Goal: Transaction & Acquisition: Purchase product/service

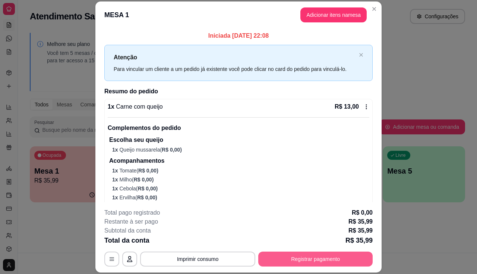
click at [281, 254] on button "Registrar pagamento" at bounding box center [315, 258] width 114 height 15
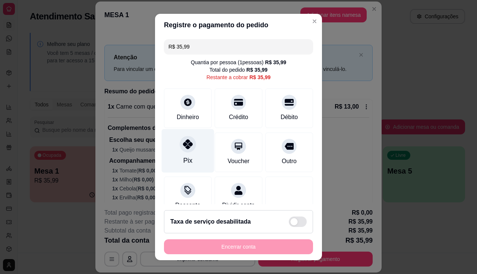
click at [184, 163] on div "Pix" at bounding box center [187, 160] width 9 height 10
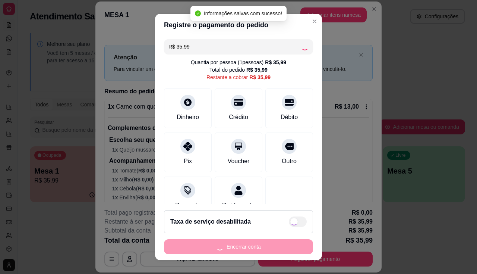
type input "R$ 0,00"
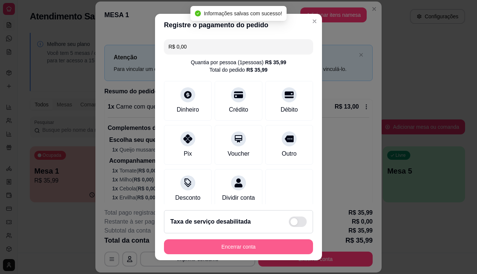
click at [246, 247] on button "Encerrar conta" at bounding box center [238, 246] width 149 height 15
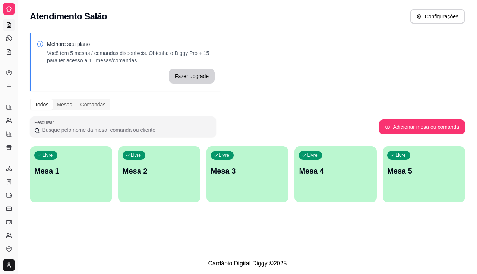
click at [88, 194] on div "button" at bounding box center [71, 197] width 82 height 9
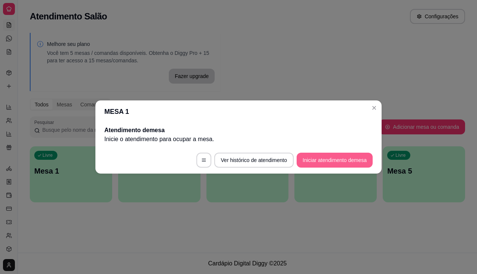
click at [305, 161] on button "Iniciar atendimento de mesa" at bounding box center [335, 159] width 76 height 15
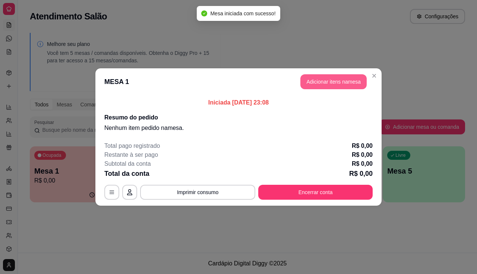
click at [352, 83] on button "Adicionar itens na mesa" at bounding box center [333, 81] width 66 height 15
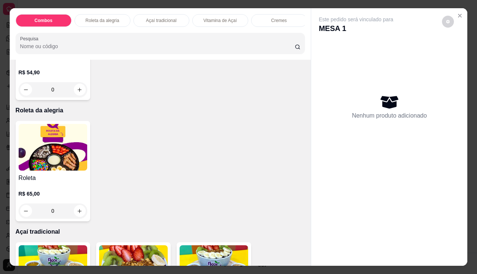
scroll to position [298, 0]
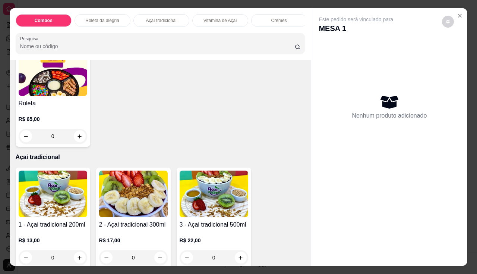
click at [32, 193] on img at bounding box center [53, 193] width 69 height 47
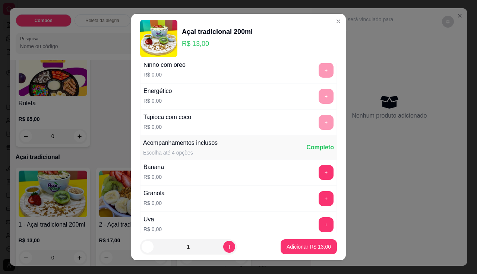
scroll to position [149, 0]
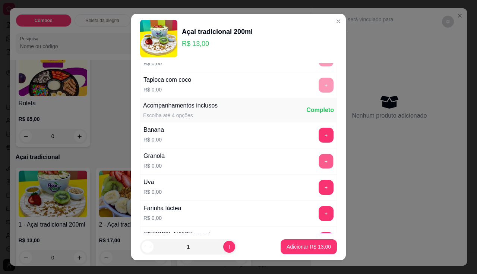
click at [319, 158] on button "+" at bounding box center [326, 161] width 15 height 15
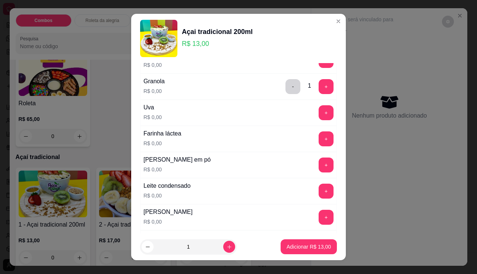
click at [315, 199] on div "Leite condensado R$ 0,00 +" at bounding box center [238, 191] width 197 height 26
click at [319, 194] on button "+" at bounding box center [326, 190] width 15 height 15
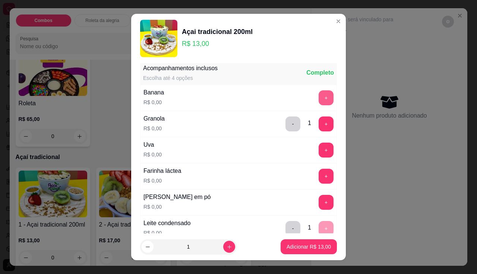
click at [319, 100] on button "+" at bounding box center [326, 97] width 15 height 15
click at [316, 242] on button "Adicionar R$ 13,00" at bounding box center [308, 246] width 55 height 15
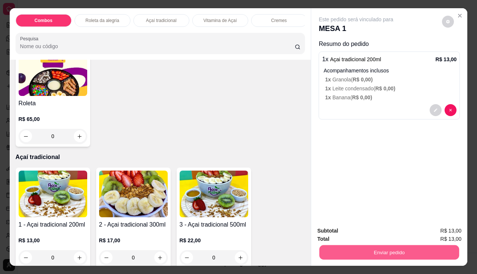
click at [353, 245] on button "Enviar pedido" at bounding box center [389, 252] width 140 height 15
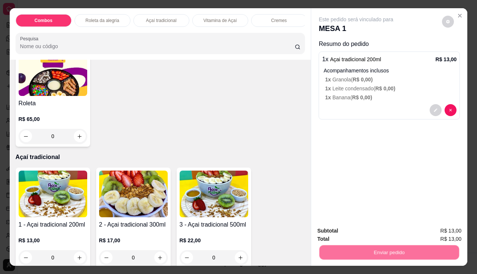
click at [355, 228] on button "Não registrar e enviar pedido" at bounding box center [365, 231] width 78 height 14
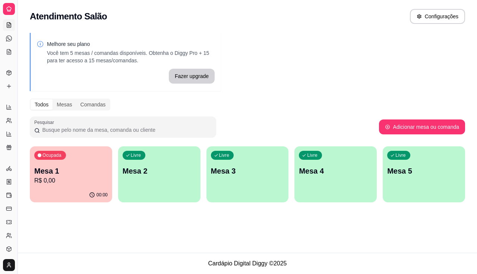
click at [165, 193] on div "button" at bounding box center [159, 197] width 82 height 9
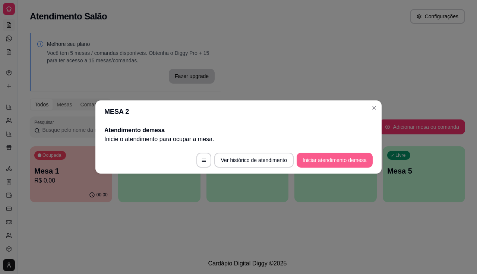
click at [309, 158] on button "Iniciar atendimento de mesa" at bounding box center [335, 159] width 76 height 15
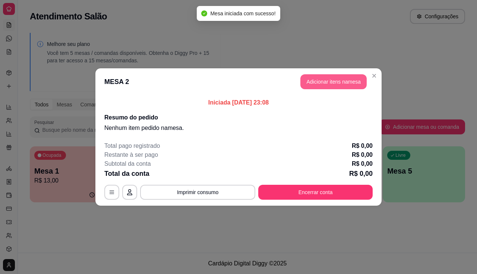
click at [320, 74] on button "Adicionar itens na mesa" at bounding box center [333, 81] width 66 height 15
click at [315, 79] on button "Adicionar itens na mesa" at bounding box center [333, 81] width 66 height 15
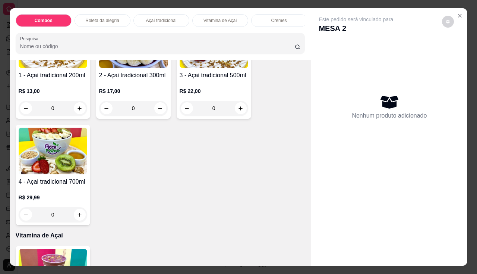
scroll to position [410, 0]
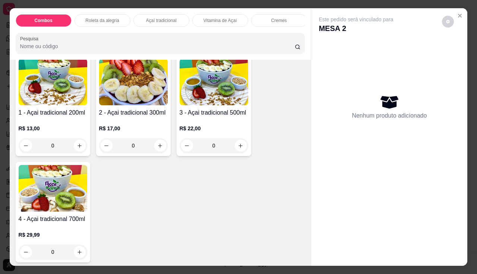
click at [43, 123] on div "R$ 13,00 0" at bounding box center [53, 135] width 69 height 36
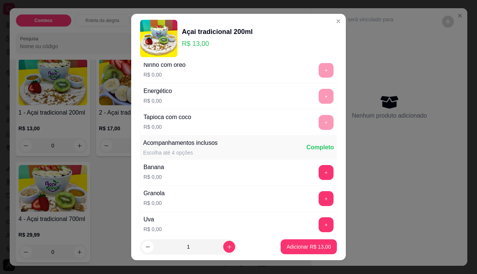
scroll to position [186, 0]
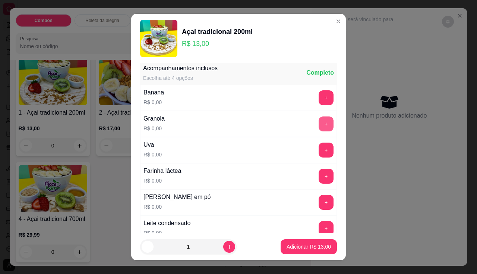
click at [319, 123] on button "+" at bounding box center [326, 123] width 15 height 15
click at [319, 228] on button "+" at bounding box center [326, 228] width 15 height 15
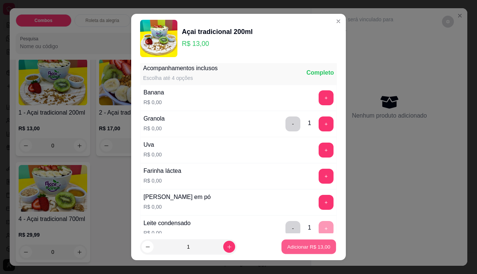
click at [311, 243] on p "Adicionar R$ 13,00" at bounding box center [308, 246] width 43 height 7
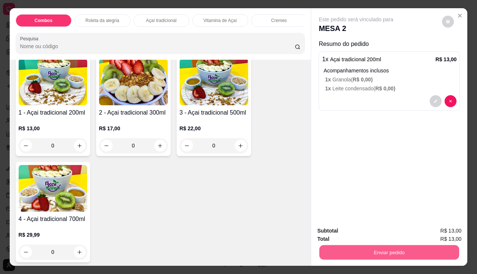
click at [323, 250] on button "Enviar pedido" at bounding box center [389, 252] width 140 height 15
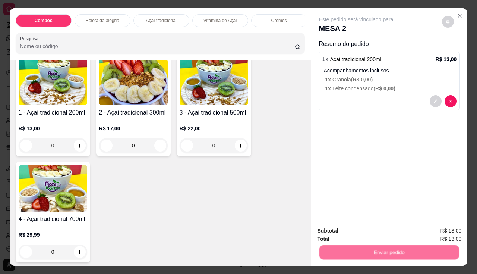
click at [339, 237] on button "Não registrar e enviar pedido" at bounding box center [364, 231] width 75 height 14
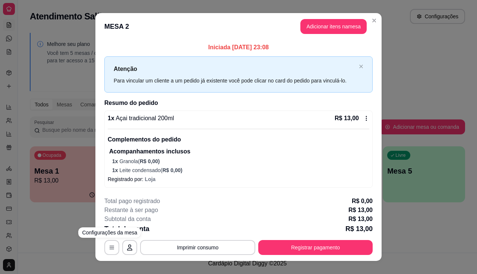
click at [70, 234] on div "**********" at bounding box center [238, 137] width 477 height 274
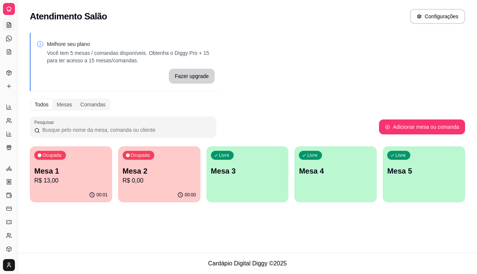
click at [67, 183] on p "R$ 13,00" at bounding box center [70, 180] width 73 height 9
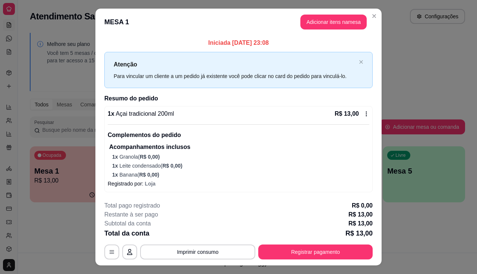
click at [95, 215] on footer "**********" at bounding box center [238, 230] width 286 height 70
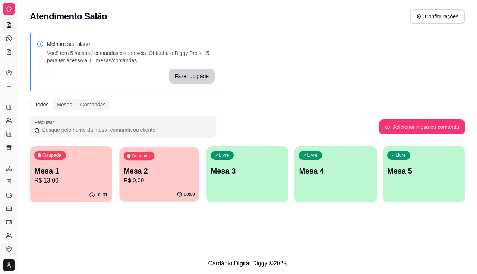
click at [159, 173] on p "Mesa 2" at bounding box center [159, 171] width 71 height 10
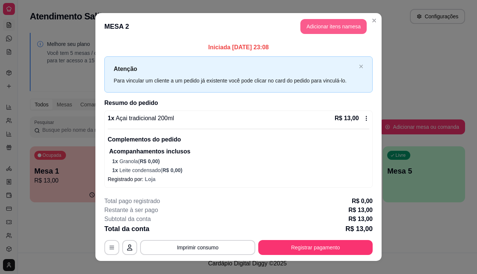
click at [341, 24] on button "Adicionar itens na mesa" at bounding box center [333, 26] width 66 height 15
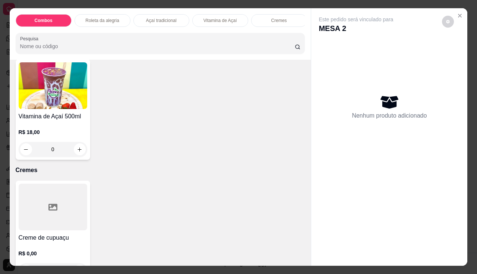
scroll to position [745, 0]
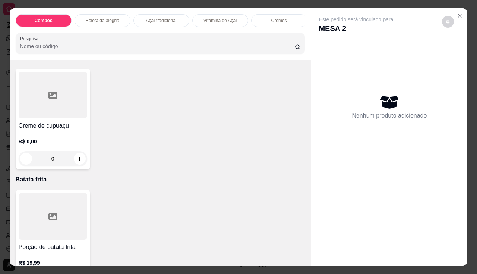
click at [46, 114] on div at bounding box center [53, 95] width 69 height 47
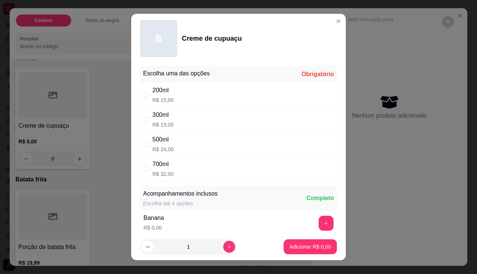
click at [193, 95] on div "200ml R$ 15,00" at bounding box center [238, 94] width 197 height 25
radio input "true"
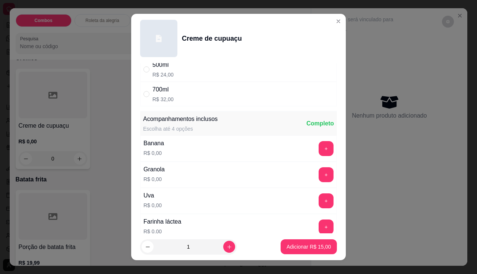
scroll to position [149, 0]
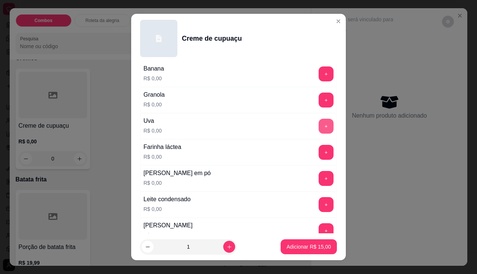
click at [319, 122] on button "+" at bounding box center [326, 126] width 15 height 15
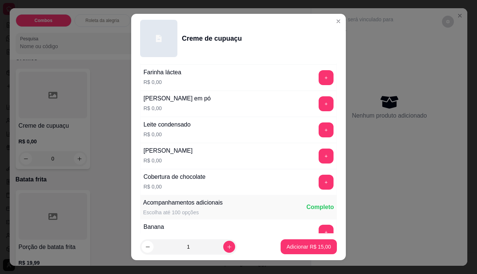
scroll to position [298, 0]
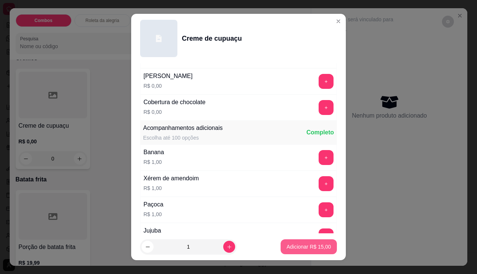
click at [302, 249] on p "Adicionar R$ 15,00" at bounding box center [309, 246] width 44 height 7
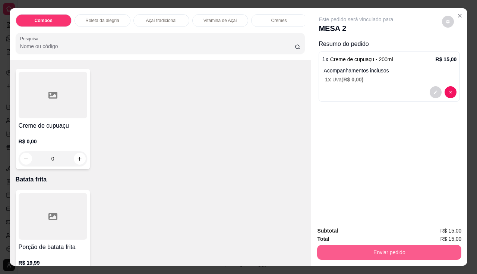
click at [346, 249] on button "Enviar pedido" at bounding box center [389, 251] width 144 height 15
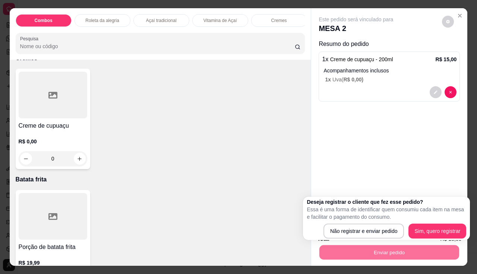
click at [354, 221] on div "Deseja registrar o cliente que fez esse pedido? Essa é uma forma de identificar…" at bounding box center [387, 218] width 160 height 40
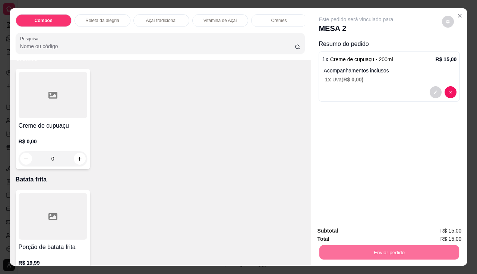
click at [363, 229] on button "Não registrar e enviar pedido" at bounding box center [365, 231] width 78 height 14
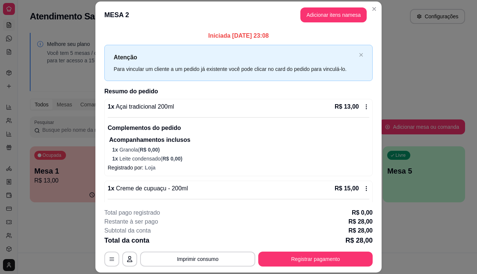
scroll to position [49, 0]
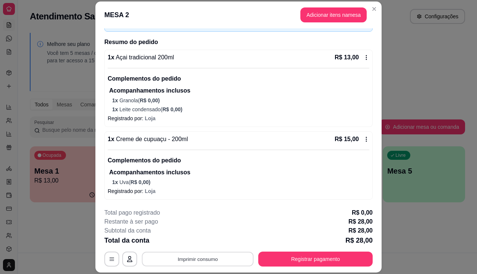
click at [215, 259] on button "Imprimir consumo" at bounding box center [198, 259] width 112 height 15
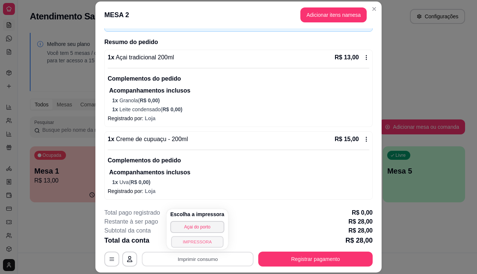
click at [204, 244] on button "IMPRESSORA" at bounding box center [197, 242] width 52 height 12
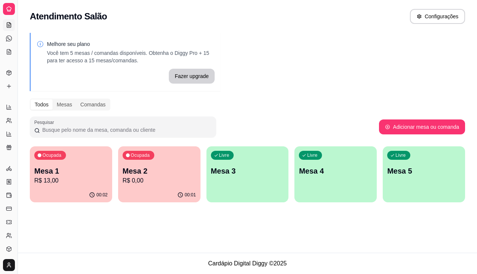
click at [72, 184] on p "R$ 13,00" at bounding box center [70, 180] width 73 height 9
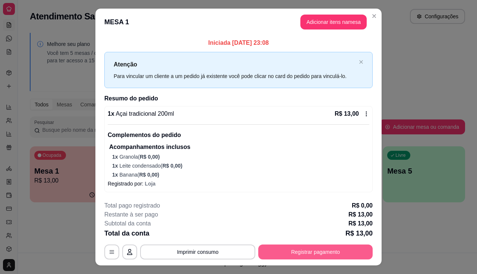
click at [321, 249] on button "Registrar pagamento" at bounding box center [315, 251] width 114 height 15
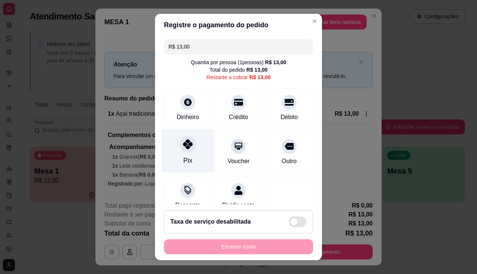
click at [180, 150] on div at bounding box center [188, 144] width 16 height 16
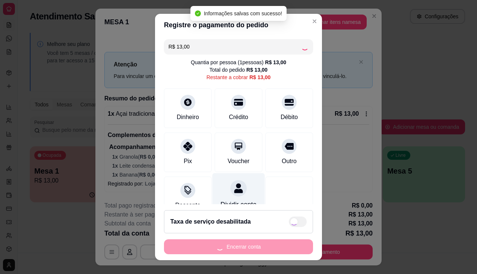
type input "R$ 0,00"
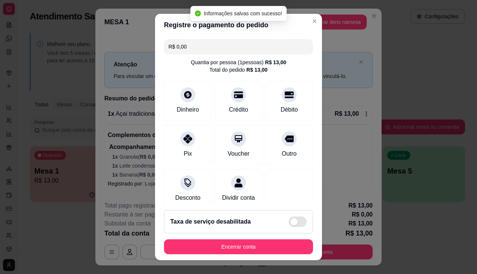
click at [235, 239] on footer "Taxa de serviço desabilitada Encerrar conta" at bounding box center [238, 232] width 167 height 56
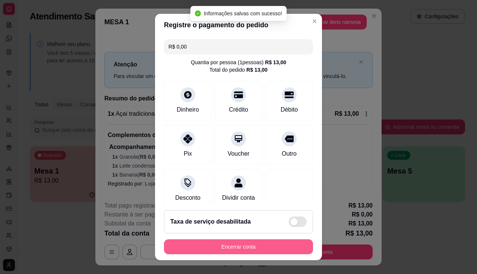
click at [240, 246] on button "Encerrar conta" at bounding box center [238, 246] width 149 height 15
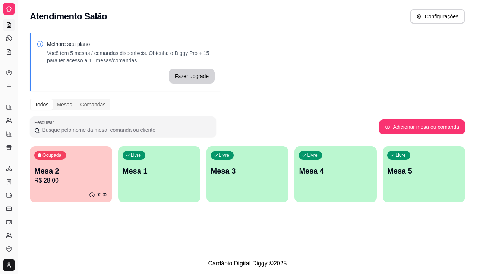
click at [97, 180] on p "R$ 28,00" at bounding box center [70, 180] width 73 height 9
click at [135, 183] on div "Livre Mesa 1" at bounding box center [159, 169] width 82 height 47
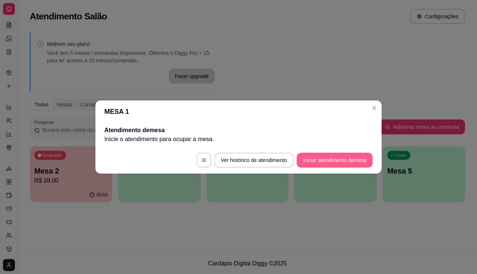
click at [331, 154] on button "Iniciar atendimento de mesa" at bounding box center [335, 159] width 76 height 15
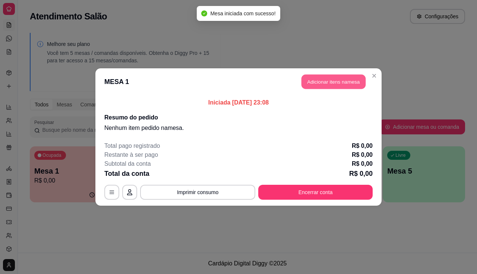
click at [350, 79] on button "Adicionar itens na mesa" at bounding box center [334, 82] width 64 height 15
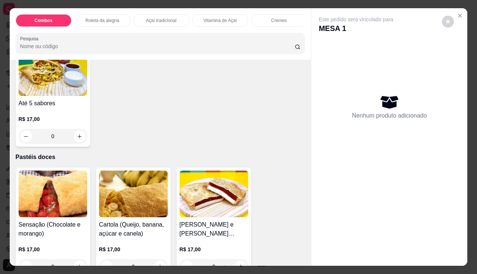
scroll to position [1789, 0]
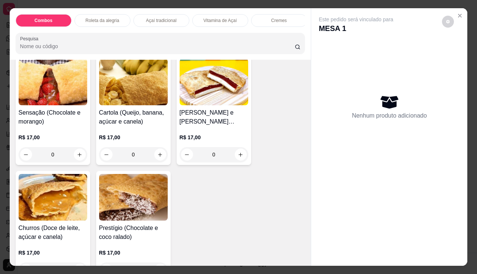
click at [236, 91] on img at bounding box center [214, 82] width 69 height 47
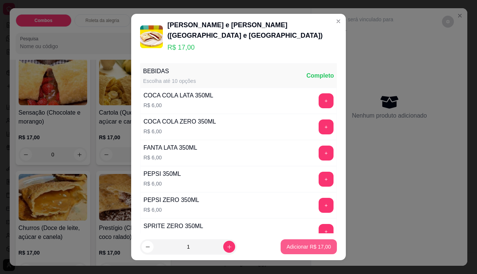
click at [308, 243] on p "Adicionar R$ 17,00" at bounding box center [309, 246] width 44 height 7
type input "1"
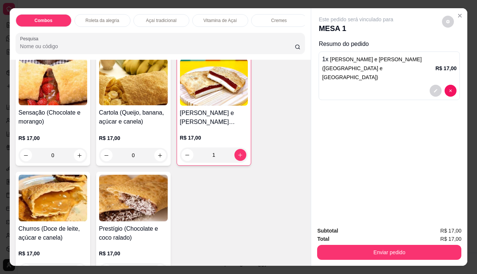
click at [184, 160] on div "1" at bounding box center [214, 154] width 68 height 15
click at [184, 160] on p "R$ 6,00" at bounding box center [170, 157] width 54 height 7
click at [391, 85] on div at bounding box center [389, 91] width 135 height 12
click at [430, 85] on button "decrease-product-quantity" at bounding box center [436, 91] width 12 height 12
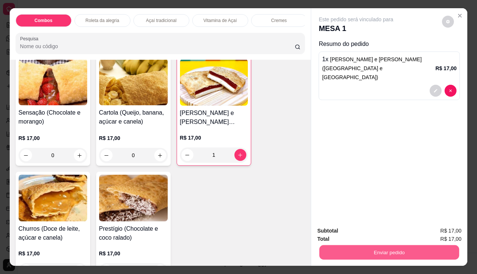
click at [343, 248] on button "Enviar pedido" at bounding box center [389, 252] width 140 height 15
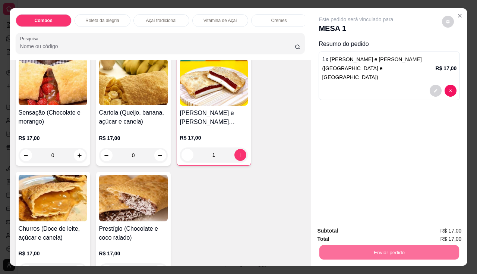
click at [343, 237] on button "Não registrar e enviar pedido" at bounding box center [364, 231] width 75 height 14
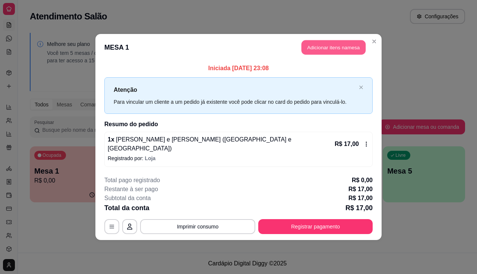
click at [335, 53] on button "Adicionar itens na mesa" at bounding box center [334, 47] width 64 height 15
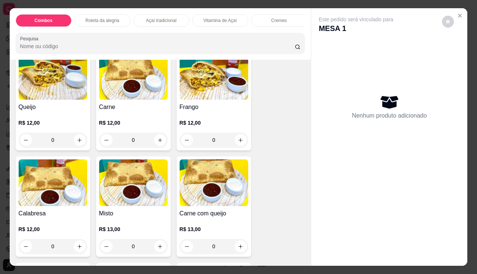
scroll to position [1118, 0]
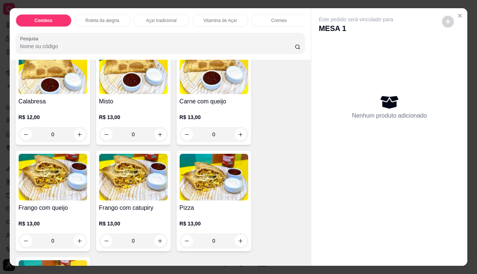
click at [62, 184] on img at bounding box center [53, 177] width 69 height 47
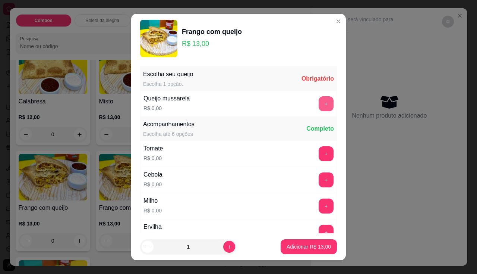
click at [319, 101] on button "+" at bounding box center [326, 103] width 15 height 15
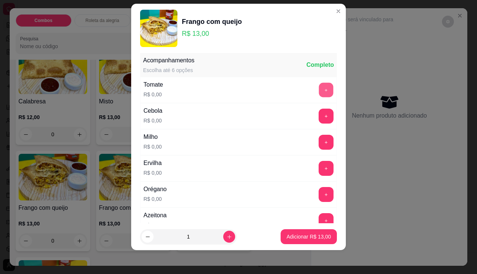
click at [319, 86] on button "+" at bounding box center [326, 89] width 15 height 15
click at [319, 120] on button "+" at bounding box center [326, 115] width 15 height 15
click at [317, 132] on div "Milho R$ 0,00 +" at bounding box center [238, 142] width 197 height 26
click at [319, 143] on button "+" at bounding box center [326, 142] width 15 height 15
click at [319, 172] on button "+" at bounding box center [326, 168] width 15 height 15
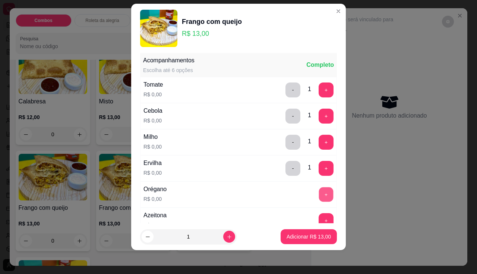
click at [319, 191] on button "+" at bounding box center [326, 194] width 15 height 15
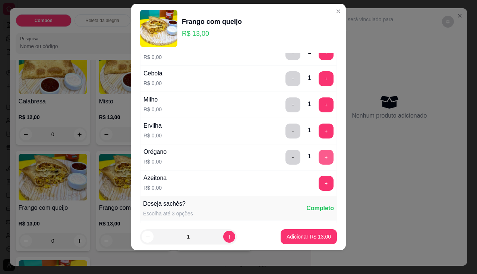
scroll to position [128, 0]
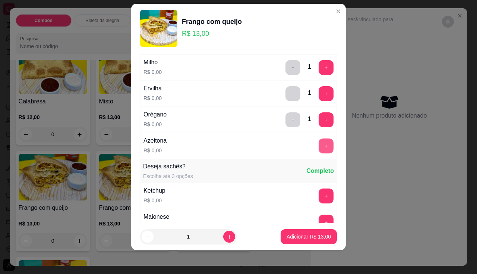
click at [319, 145] on button "+" at bounding box center [326, 145] width 15 height 15
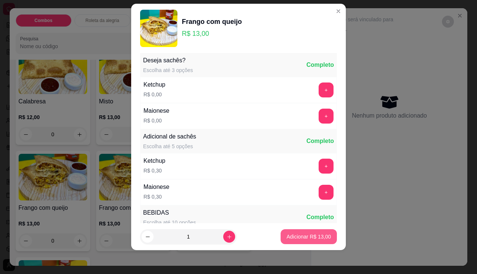
click at [288, 234] on p "Adicionar R$ 13,00" at bounding box center [309, 236] width 44 height 7
click at [288, 234] on div "Queijo R$ 12,00 0 Carne R$ 12,00 0 Frango R$ 12,00 0 Calabresa R$ 12,00 0 Misto…" at bounding box center [161, 147] width 290 height 419
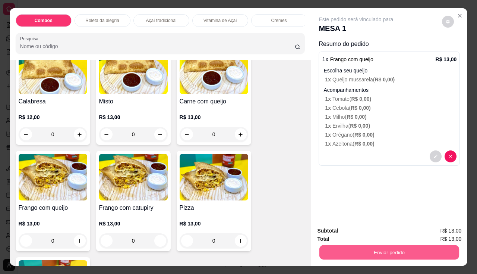
click at [343, 245] on button "Enviar pedido" at bounding box center [389, 252] width 140 height 15
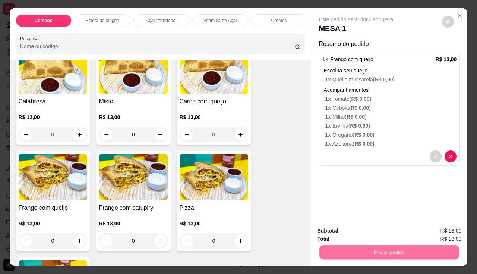
click at [340, 234] on button "Não registrar e enviar pedido" at bounding box center [364, 231] width 75 height 14
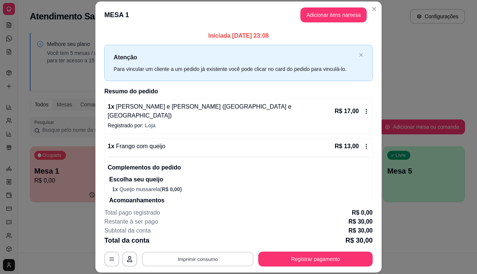
click at [222, 252] on button "Imprimir consumo" at bounding box center [198, 259] width 112 height 15
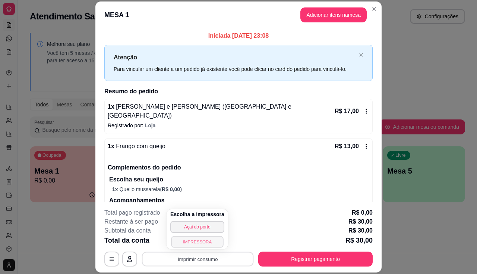
click at [210, 242] on button "IMPRESSORA" at bounding box center [197, 242] width 52 height 12
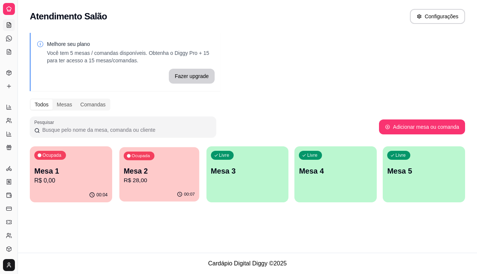
click at [167, 161] on div "Ocupada Mesa 2 R$ 28,00" at bounding box center [159, 167] width 80 height 40
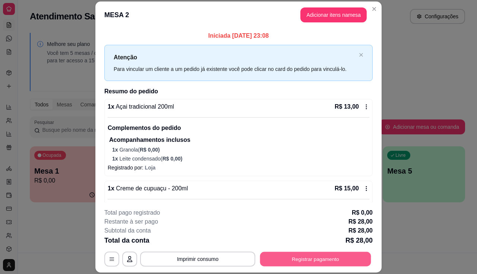
click at [261, 262] on button "Registrar pagamento" at bounding box center [315, 259] width 111 height 15
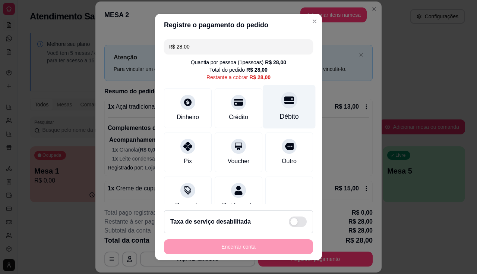
click at [265, 113] on div "Débito" at bounding box center [289, 107] width 53 height 44
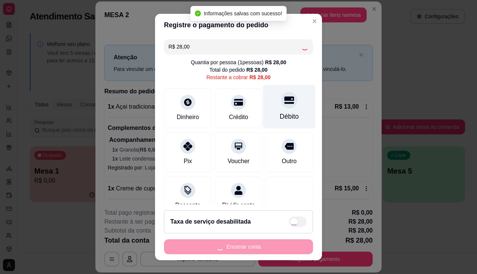
type input "R$ 0,00"
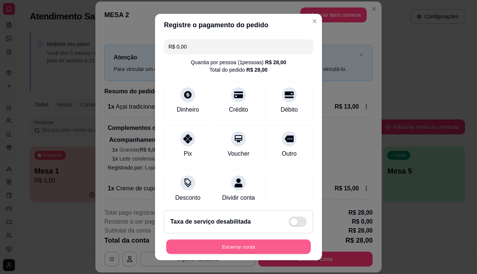
click at [198, 249] on button "Encerrar conta" at bounding box center [238, 246] width 145 height 15
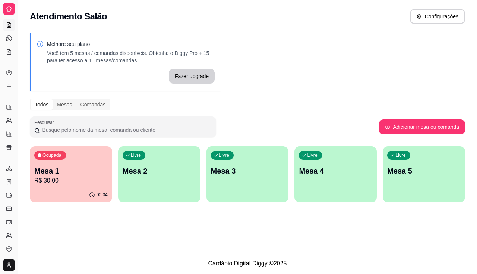
click at [168, 185] on div "Livre Mesa 2" at bounding box center [159, 169] width 82 height 47
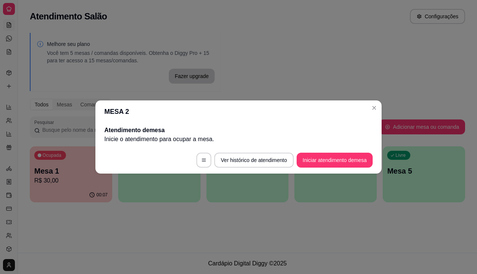
click at [332, 152] on footer "Ver histórico de atendimento Iniciar atendimento de mesa" at bounding box center [238, 159] width 286 height 27
click at [331, 160] on button "Iniciar atendimento de mesa" at bounding box center [335, 159] width 76 height 15
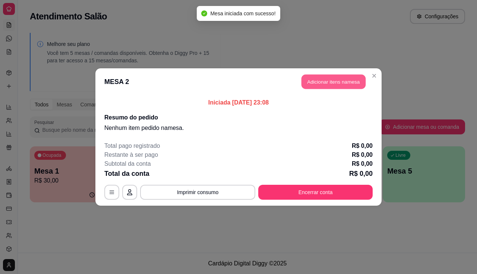
click at [319, 81] on button "Adicionar itens na mesa" at bounding box center [334, 82] width 64 height 15
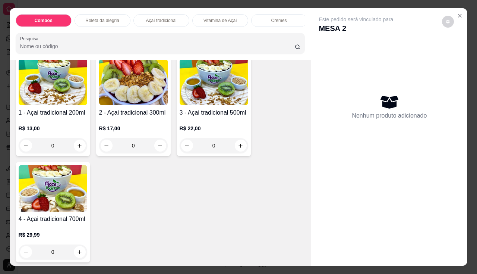
scroll to position [447, 0]
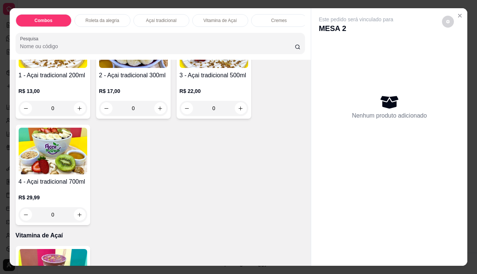
click at [61, 160] on img at bounding box center [53, 150] width 69 height 47
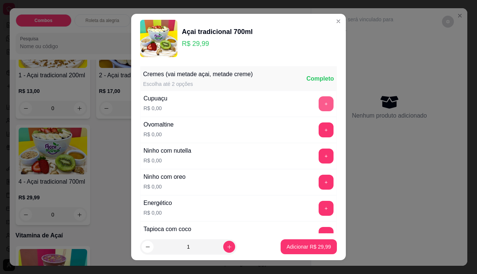
click at [319, 107] on button "+" at bounding box center [326, 103] width 15 height 15
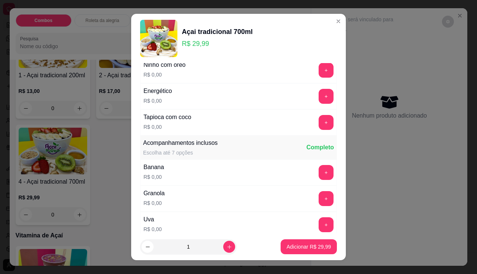
scroll to position [186, 0]
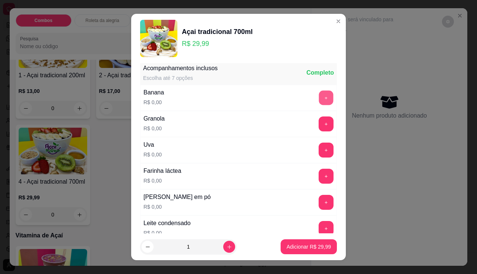
click at [319, 91] on button "+" at bounding box center [326, 97] width 15 height 15
click at [319, 151] on button "+" at bounding box center [326, 149] width 15 height 15
click at [319, 198] on button "+" at bounding box center [326, 202] width 15 height 15
click at [319, 227] on button "+" at bounding box center [326, 228] width 15 height 15
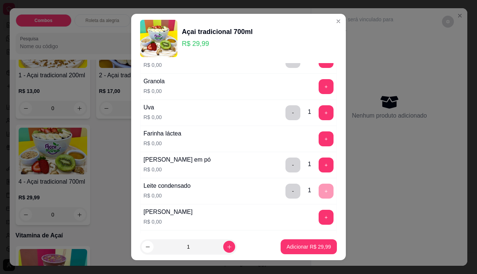
scroll to position [298, 0]
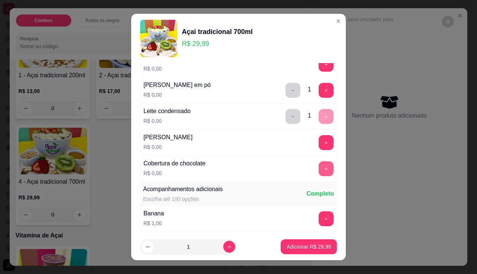
click at [319, 170] on button "+" at bounding box center [326, 168] width 15 height 15
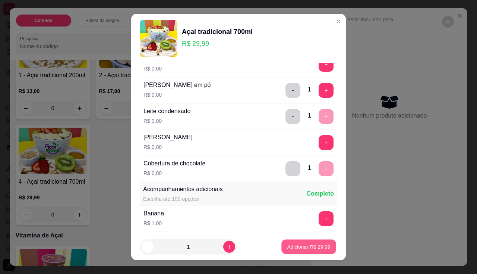
click at [292, 246] on p "Adicionar R$ 29,99" at bounding box center [308, 246] width 43 height 7
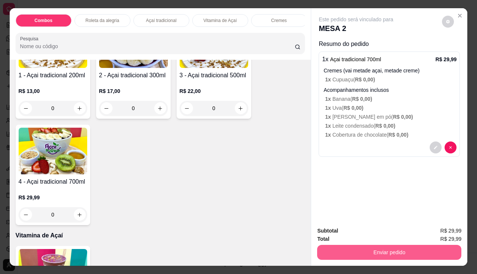
click at [343, 253] on button "Enviar pedido" at bounding box center [389, 251] width 144 height 15
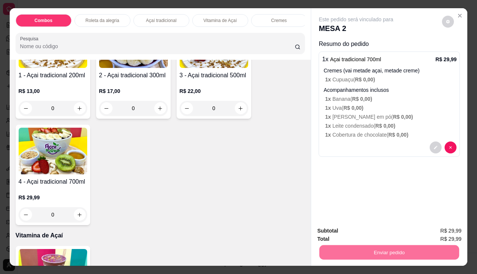
click at [352, 228] on button "Não registrar e enviar pedido" at bounding box center [365, 231] width 78 height 14
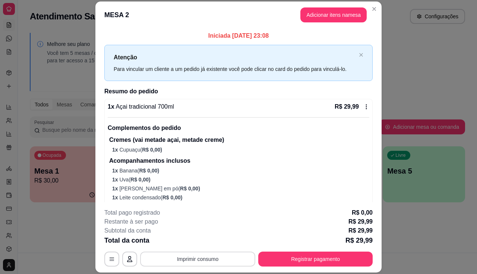
click at [216, 261] on button "Imprimir consumo" at bounding box center [197, 258] width 115 height 15
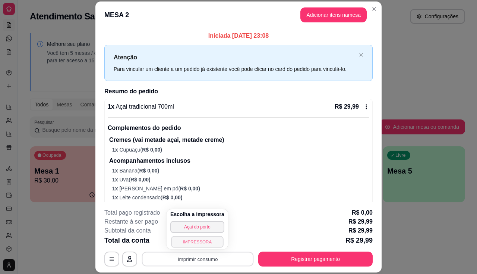
click at [196, 241] on button "IMPRESSORA" at bounding box center [197, 242] width 52 height 12
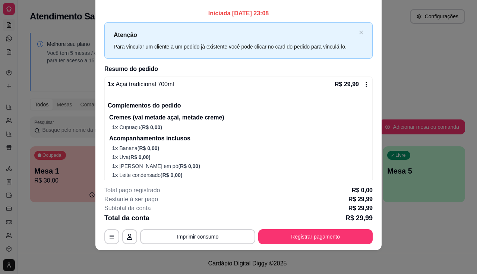
scroll to position [0, 0]
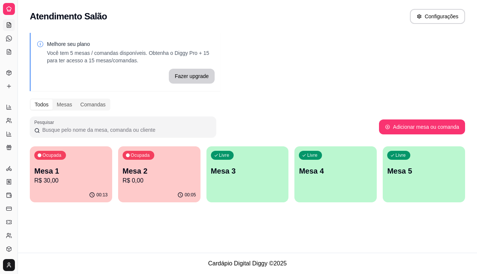
click at [93, 181] on p "R$ 30,00" at bounding box center [70, 180] width 73 height 9
click at [52, 160] on div "Ocupada Mesa 1 R$ 30,00" at bounding box center [71, 166] width 82 height 41
click at [168, 179] on p "R$ 0,00" at bounding box center [159, 180] width 73 height 9
click at [182, 174] on p "Mesa 2" at bounding box center [159, 170] width 73 height 10
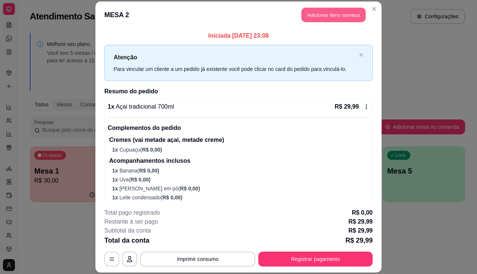
click at [314, 19] on button "Adicionar itens na mesa" at bounding box center [334, 14] width 64 height 15
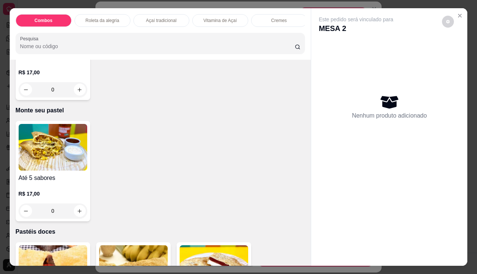
scroll to position [1640, 0]
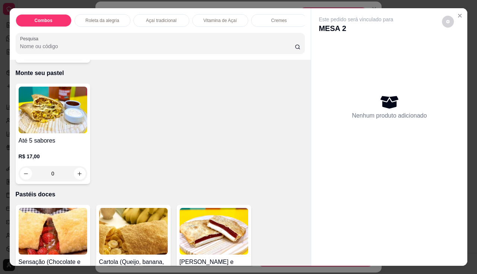
click at [79, 176] on div "0" at bounding box center [53, 173] width 69 height 15
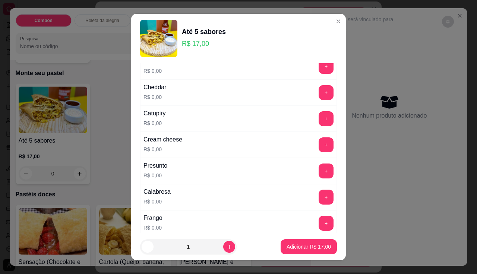
scroll to position [0, 0]
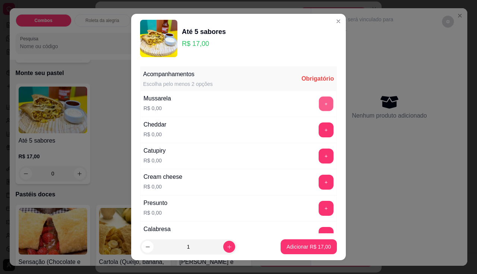
click at [319, 107] on button "+" at bounding box center [326, 103] width 15 height 15
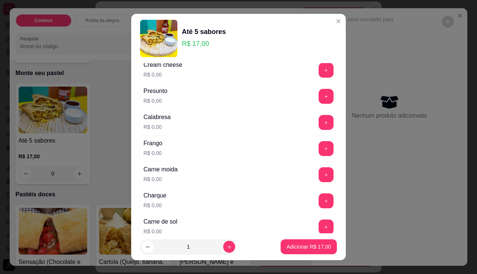
scroll to position [186, 0]
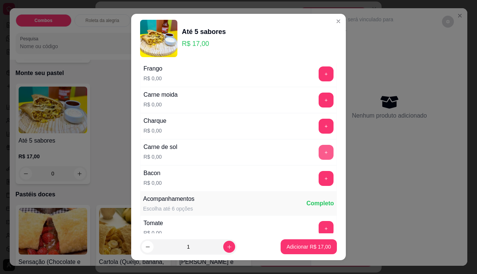
click at [319, 151] on button "+" at bounding box center [326, 152] width 15 height 15
click at [319, 124] on button "+" at bounding box center [326, 126] width 15 height 15
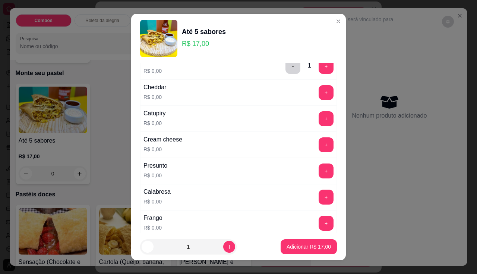
scroll to position [75, 0]
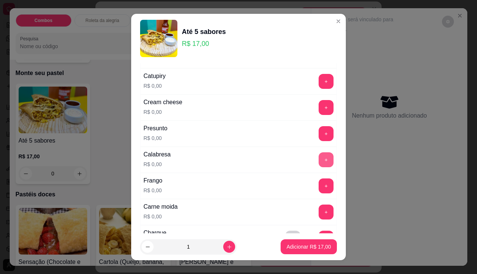
click at [319, 158] on button "+" at bounding box center [326, 159] width 15 height 15
click at [319, 134] on button "+" at bounding box center [326, 133] width 15 height 15
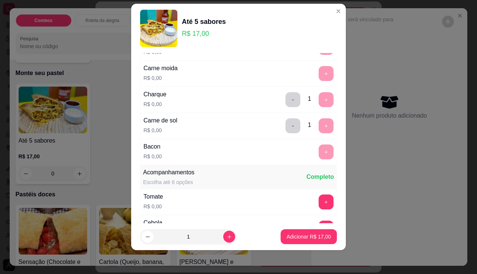
scroll to position [277, 0]
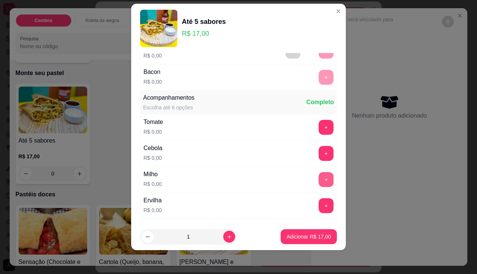
click at [319, 176] on button "+" at bounding box center [326, 179] width 15 height 15
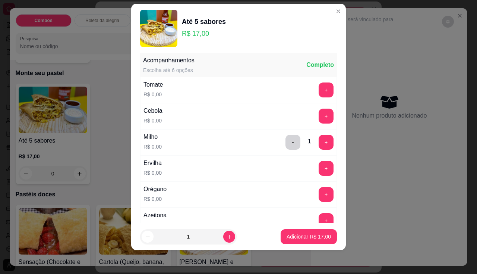
click at [311, 177] on div "Ervilha R$ 0,00 +" at bounding box center [238, 168] width 197 height 26
click at [319, 164] on button "+" at bounding box center [326, 168] width 15 height 15
click at [319, 198] on button "+" at bounding box center [326, 194] width 15 height 15
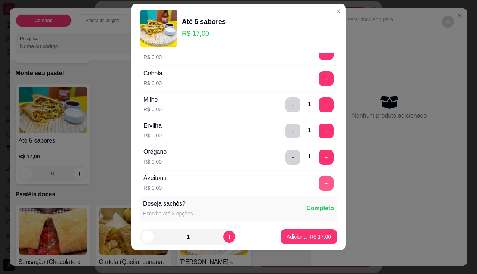
click at [319, 180] on button "+" at bounding box center [326, 183] width 15 height 15
click at [299, 240] on button "Adicionar R$ 17,00" at bounding box center [309, 236] width 56 height 15
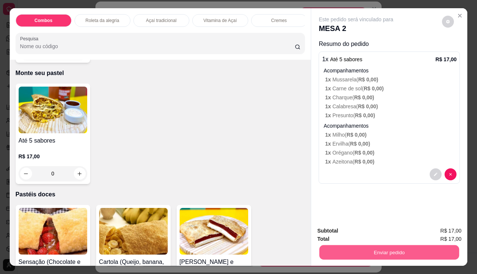
click at [322, 248] on button "Enviar pedido" at bounding box center [389, 252] width 140 height 15
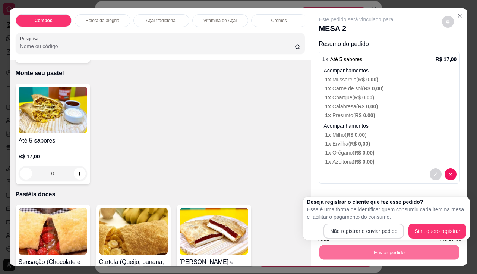
click at [324, 231] on div "Não registrar e enviar pedido Sim, quero registrar" at bounding box center [387, 230] width 160 height 15
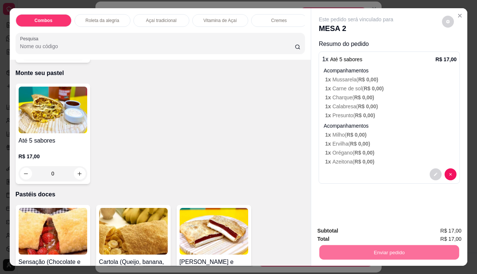
click at [359, 235] on button "Não registrar e enviar pedido" at bounding box center [365, 231] width 78 height 14
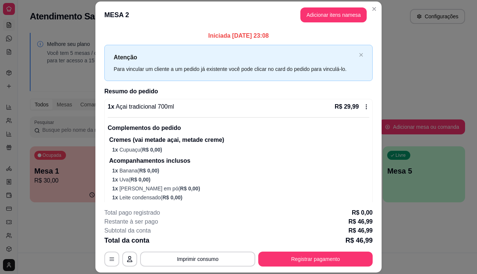
scroll to position [22, 0]
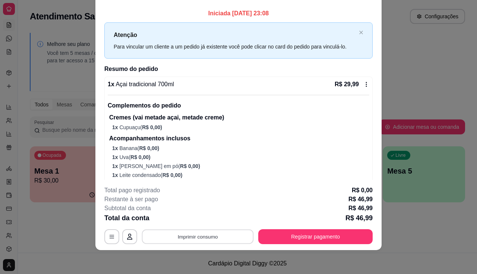
click at [211, 238] on button "Imprimir consumo" at bounding box center [198, 236] width 112 height 15
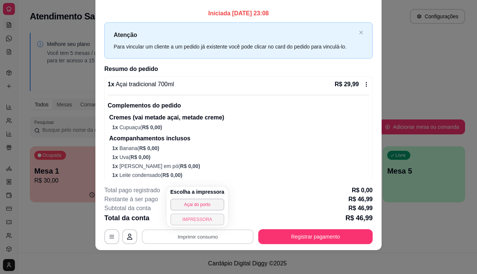
click at [199, 223] on button "IMPRESSORA" at bounding box center [197, 219] width 54 height 12
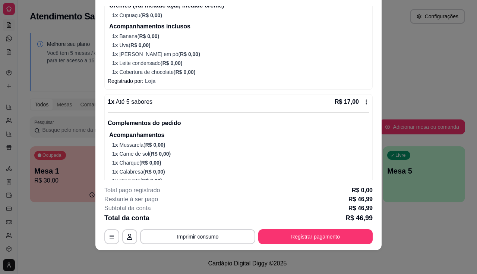
scroll to position [180, 0]
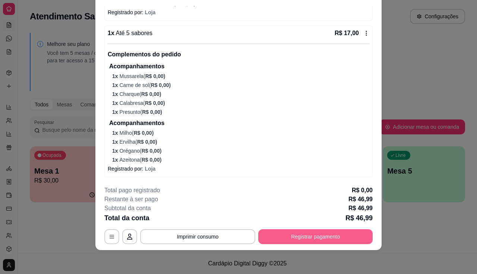
click at [298, 239] on button "Registrar pagamento" at bounding box center [315, 236] width 114 height 15
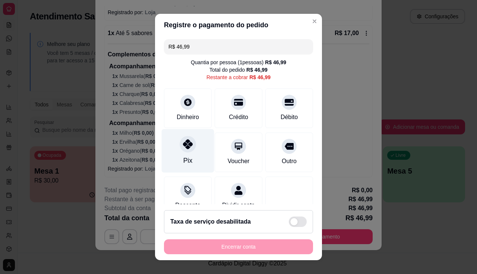
click at [190, 150] on div "Pix" at bounding box center [188, 151] width 53 height 44
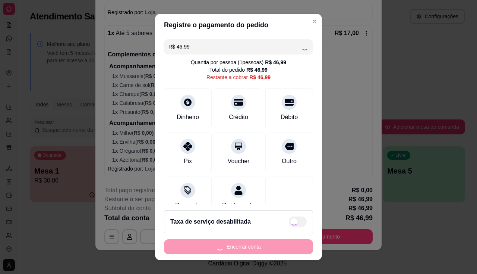
type input "R$ 0,00"
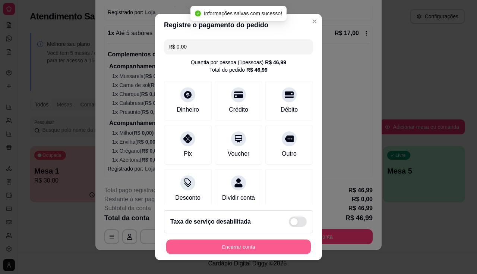
click at [243, 249] on button "Encerrar conta" at bounding box center [238, 246] width 145 height 15
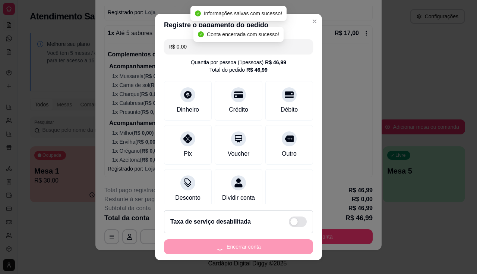
scroll to position [0, 0]
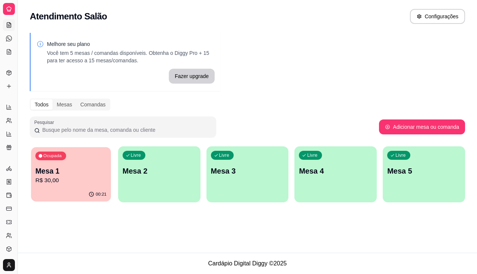
click at [72, 185] on div "Ocupada Mesa 1 R$ 30,00" at bounding box center [71, 167] width 80 height 40
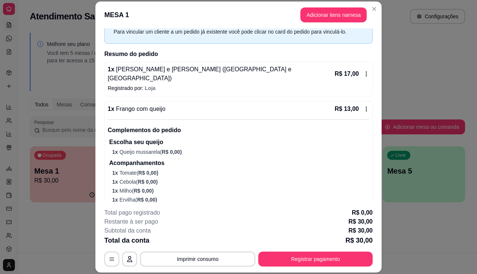
scroll to position [64, 0]
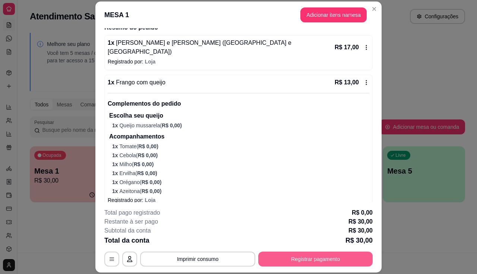
click at [323, 261] on button "Registrar pagamento" at bounding box center [315, 258] width 114 height 15
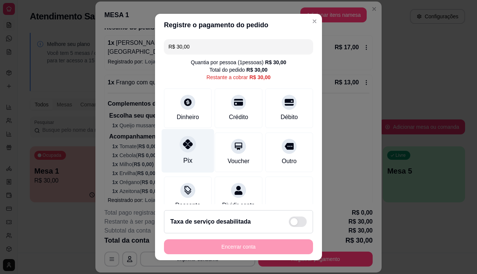
click at [187, 143] on icon at bounding box center [188, 144] width 10 height 10
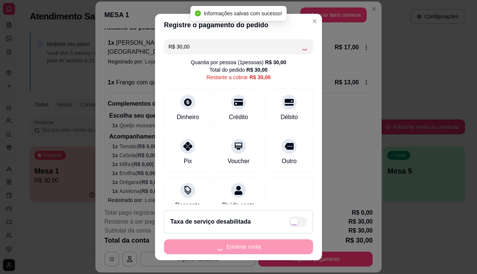
type input "R$ 0,00"
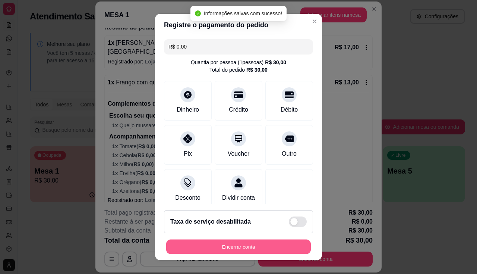
click at [237, 252] on button "Encerrar conta" at bounding box center [238, 246] width 145 height 15
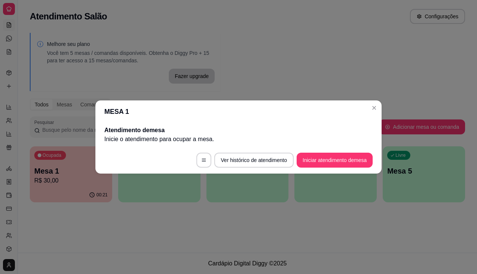
scroll to position [0, 0]
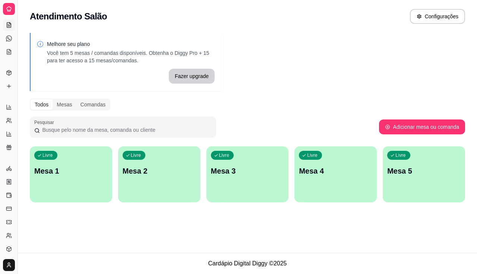
click at [97, 152] on div "Livre Mesa 1" at bounding box center [71, 169] width 82 height 47
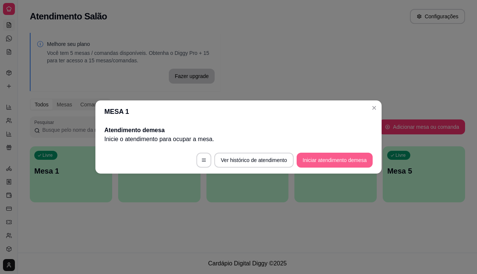
click at [346, 163] on button "Iniciar atendimento de mesa" at bounding box center [335, 159] width 76 height 15
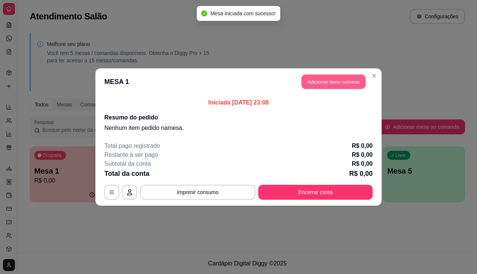
click at [338, 83] on button "Adicionar itens na mesa" at bounding box center [334, 82] width 64 height 15
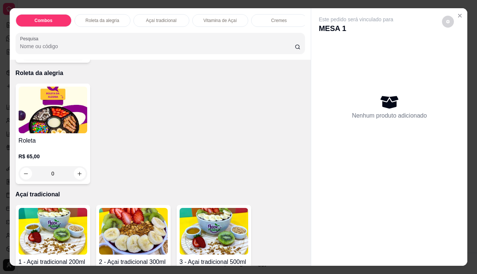
scroll to position [410, 0]
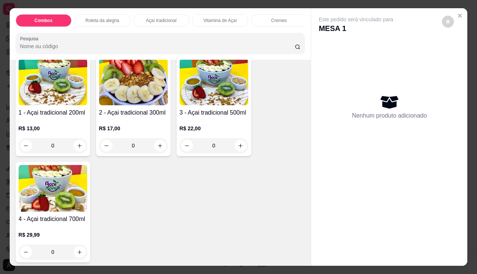
click at [202, 113] on h4 "3 - Açai tradicional 500ml" at bounding box center [214, 112] width 69 height 9
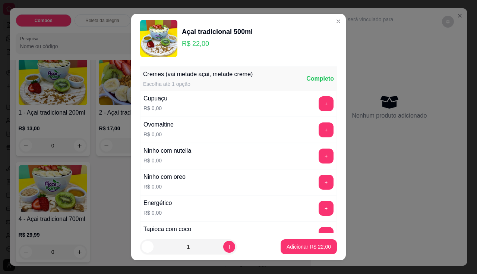
scroll to position [149, 0]
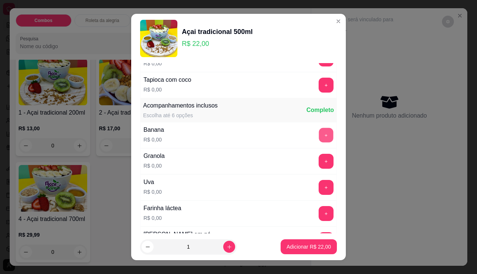
click at [319, 133] on button "+" at bounding box center [326, 134] width 15 height 15
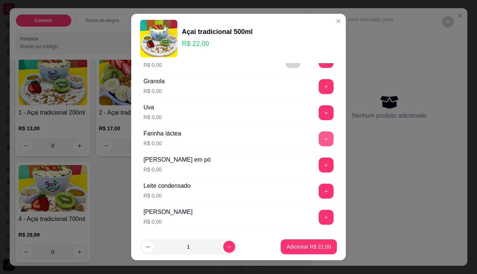
scroll to position [186, 0]
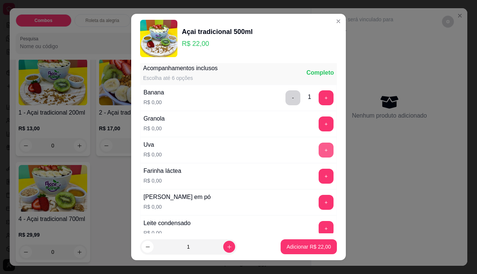
click at [319, 144] on button "+" at bounding box center [326, 149] width 15 height 15
click at [319, 129] on button "+" at bounding box center [326, 123] width 15 height 15
click at [319, 95] on button "+" at bounding box center [326, 97] width 15 height 15
click at [319, 127] on button "+" at bounding box center [326, 123] width 15 height 15
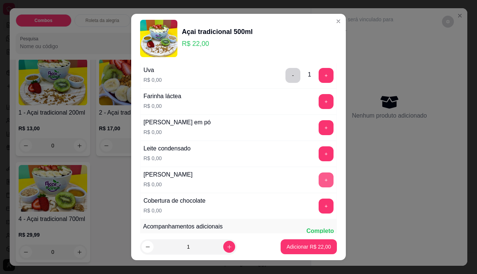
scroll to position [298, 0]
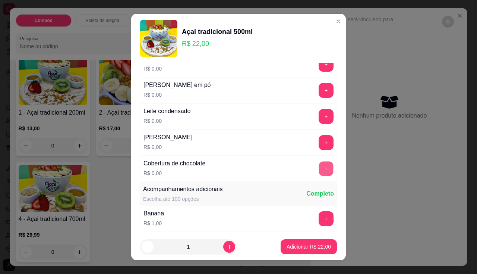
click at [319, 166] on button "+" at bounding box center [326, 168] width 15 height 15
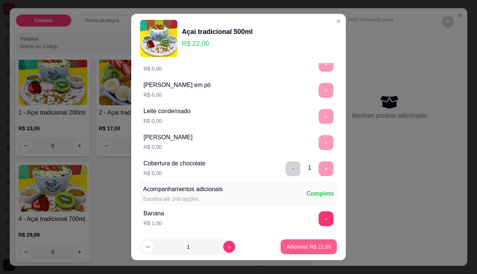
click at [300, 241] on button "Adicionar R$ 22,00" at bounding box center [309, 246] width 56 height 15
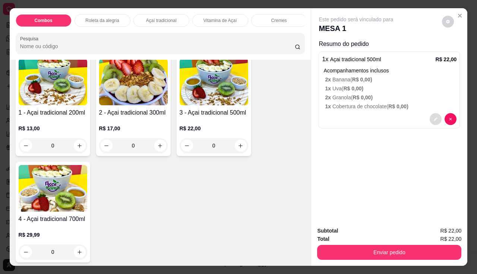
click at [430, 115] on button "decrease-product-quantity" at bounding box center [436, 119] width 12 height 12
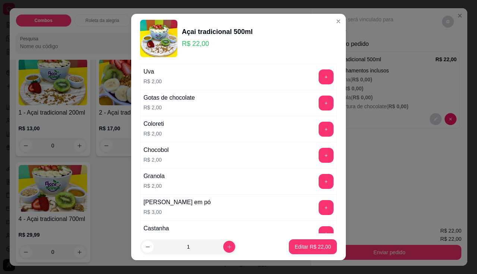
scroll to position [634, 0]
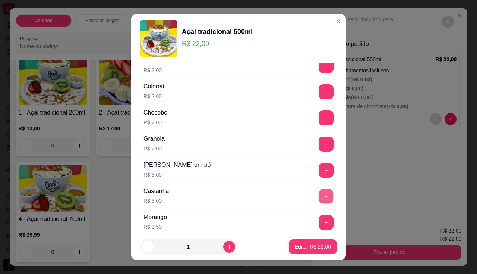
click at [319, 190] on button "+" at bounding box center [326, 196] width 15 height 15
click at [307, 242] on button "Editar R$ 25,00" at bounding box center [313, 246] width 47 height 15
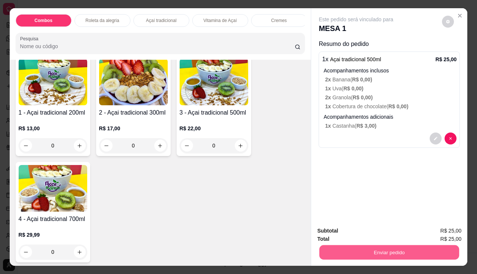
click at [344, 245] on button "Enviar pedido" at bounding box center [389, 252] width 140 height 15
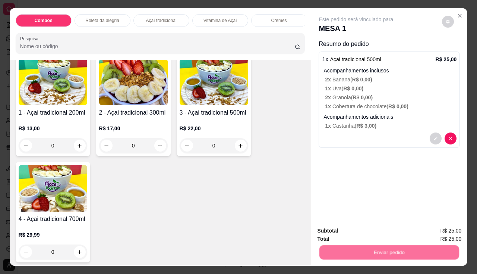
click at [344, 232] on button "Não registrar e enviar pedido" at bounding box center [365, 231] width 78 height 14
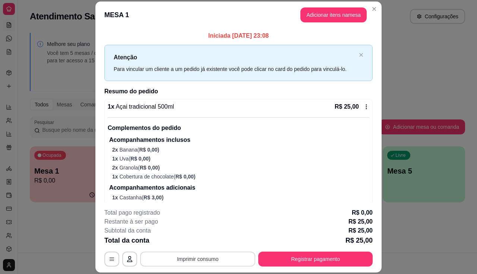
click at [224, 253] on button "Imprimir consumo" at bounding box center [197, 258] width 115 height 15
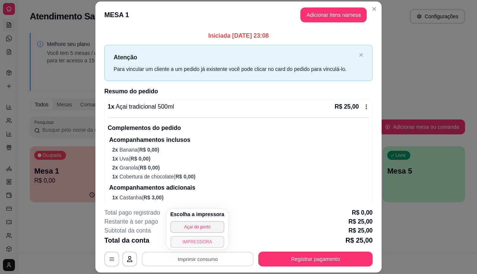
click at [196, 240] on button "IMPRESSORA" at bounding box center [197, 242] width 54 height 12
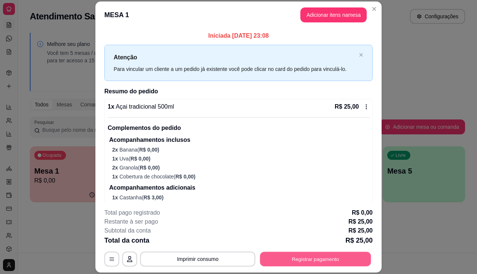
click at [302, 261] on button "Registrar pagamento" at bounding box center [315, 259] width 111 height 15
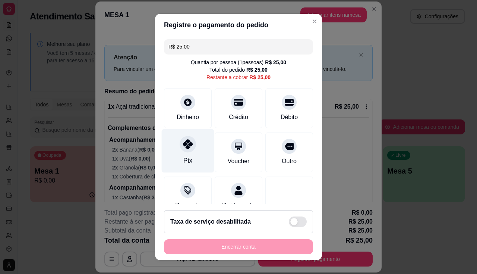
click at [198, 145] on div "Pix" at bounding box center [188, 151] width 53 height 44
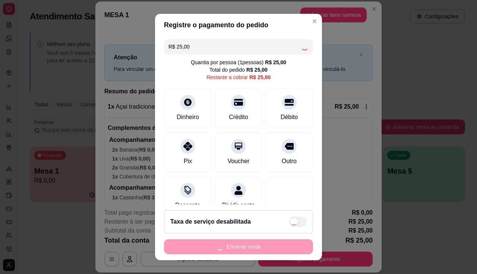
type input "R$ 0,00"
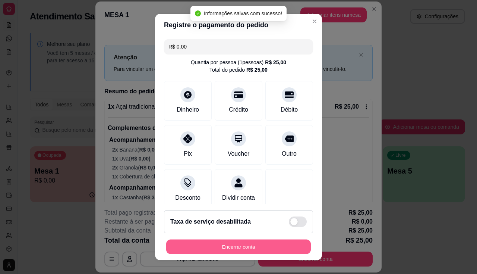
click at [242, 244] on button "Encerrar conta" at bounding box center [238, 246] width 145 height 15
